Goal: Task Accomplishment & Management: Use online tool/utility

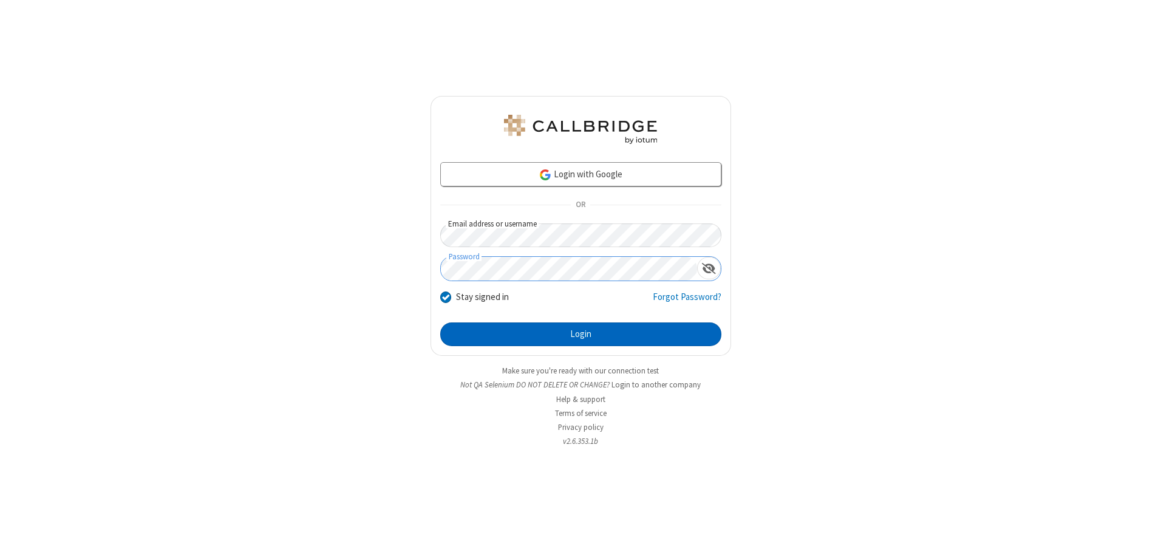
click at [581, 334] on button "Login" at bounding box center [580, 335] width 281 height 24
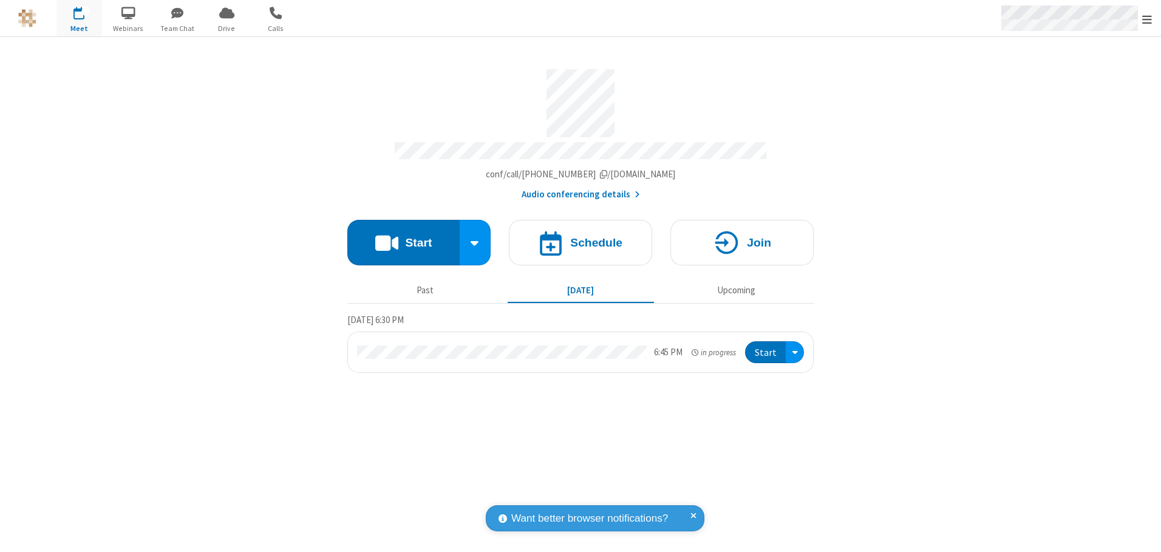
click at [1148, 19] on span "Open menu" at bounding box center [1148, 19] width 10 height 12
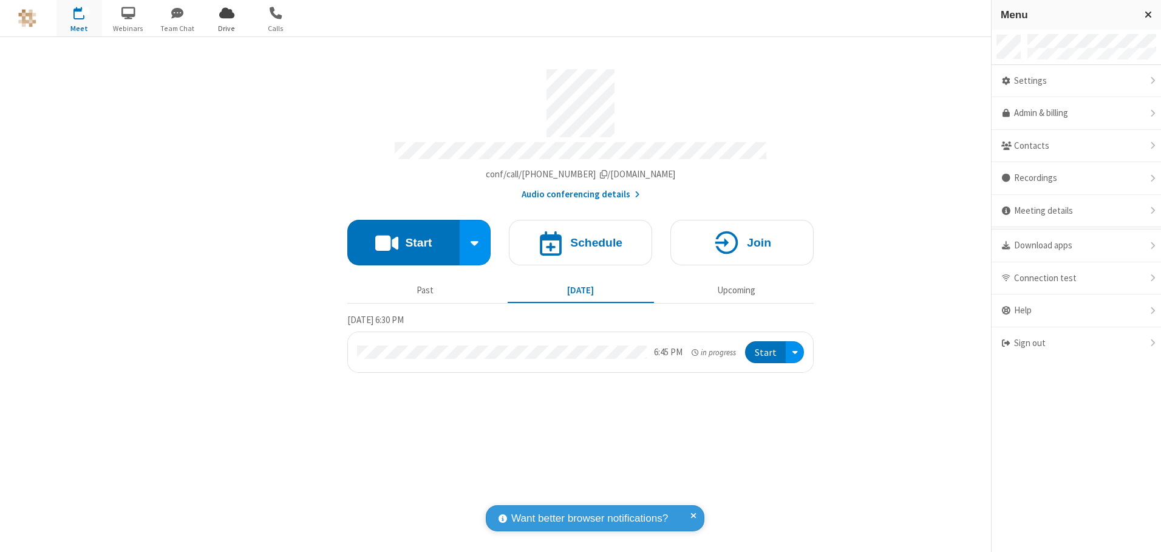
click at [227, 28] on span "Drive" at bounding box center [227, 28] width 46 height 11
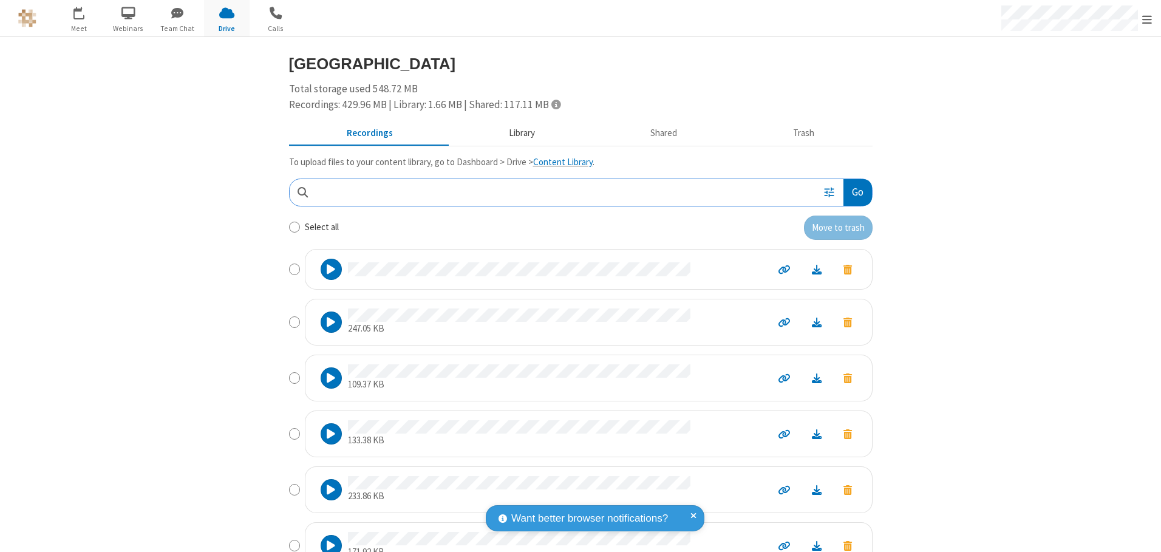
click at [516, 133] on button "Library" at bounding box center [522, 133] width 142 height 23
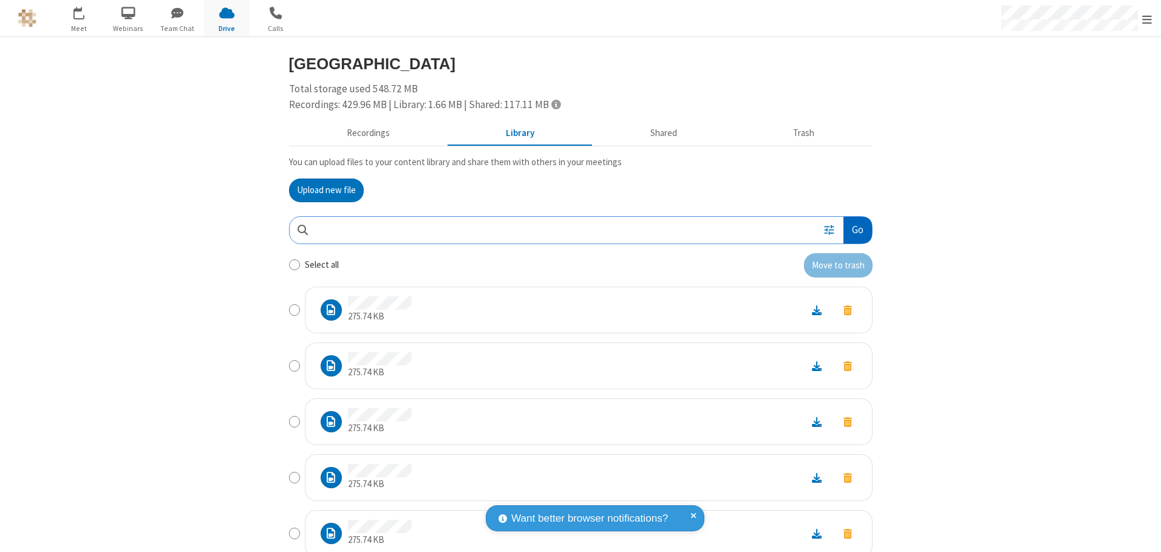
click at [853, 230] on button "Go" at bounding box center [858, 230] width 28 height 27
click at [321, 190] on button "Upload new file" at bounding box center [326, 191] width 75 height 24
